Goal: Find specific page/section: Find specific page/section

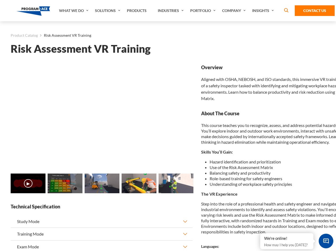
click at [108, 11] on link "Solutions" at bounding box center [108, 10] width 32 height 21
click at [0, 0] on div "AI & Computer Vision Solutions Computer Vision Quality Control AI tools for fas…" at bounding box center [0, 0] width 0 height 0
click at [0, 0] on div "AI & Computer Vision Solutions Virtual Training Solutions Virtual Tour Solution…" at bounding box center [0, 0] width 0 height 0
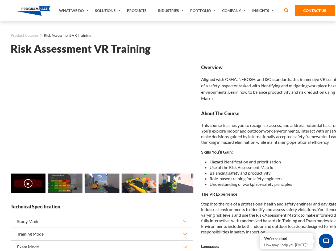
click at [0, 0] on div "AI & Computer Vision Solutions Virtual Training Solutions Virtual Tour Solution…" at bounding box center [0, 0] width 0 height 0
click at [0, 0] on div "AI & Computer Vision Solutions Computer Vision Quality Control AI tools for fas…" at bounding box center [0, 0] width 0 height 0
